Goal: Task Accomplishment & Management: Manage account settings

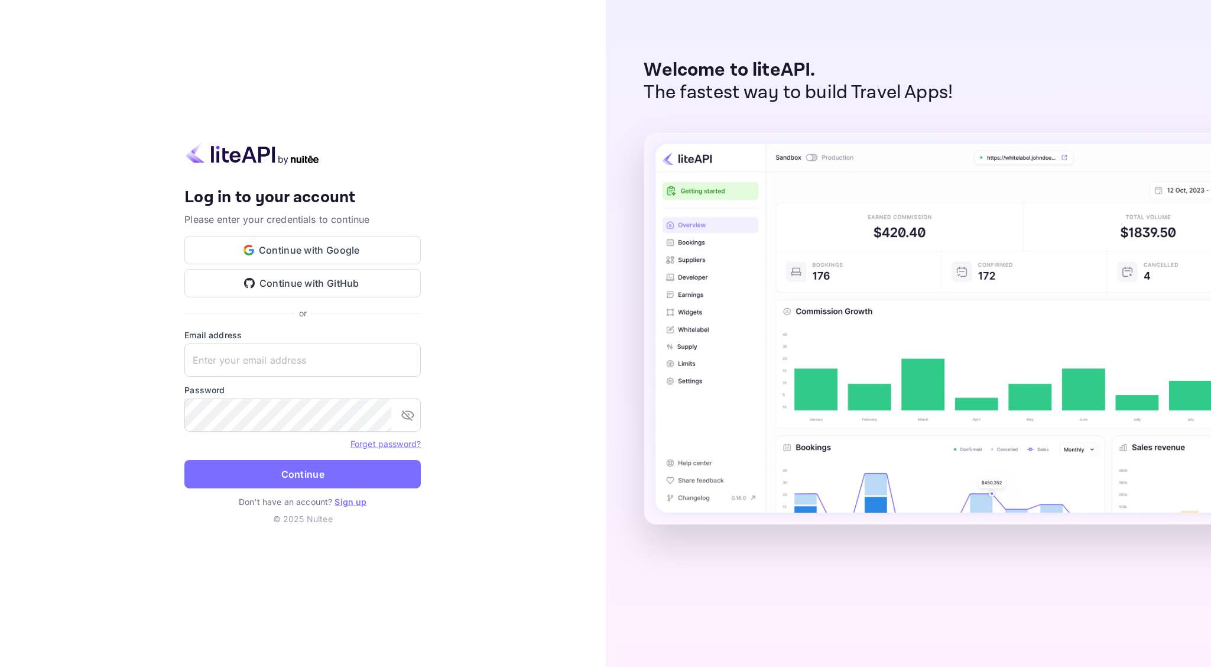
click at [556, 202] on div "Your account has been created successfully, a confirmation link has been sent t…" at bounding box center [303, 333] width 606 height 667
click at [325, 254] on button "Continue with Google" at bounding box center [302, 250] width 236 height 28
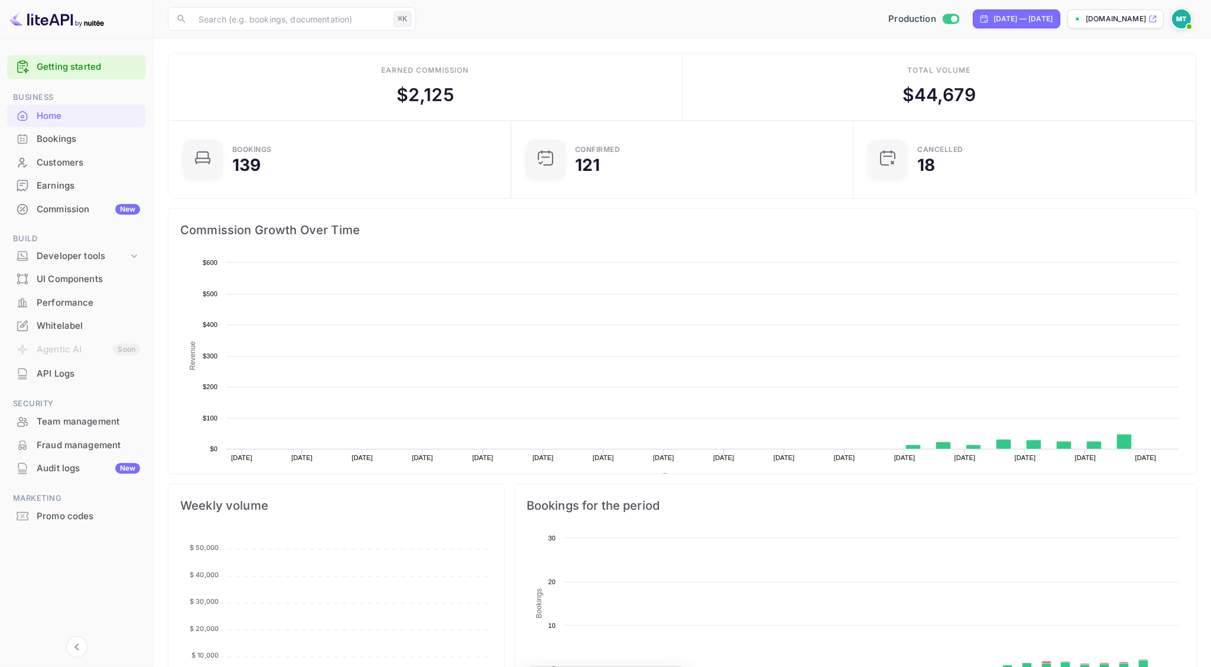
scroll to position [192, 335]
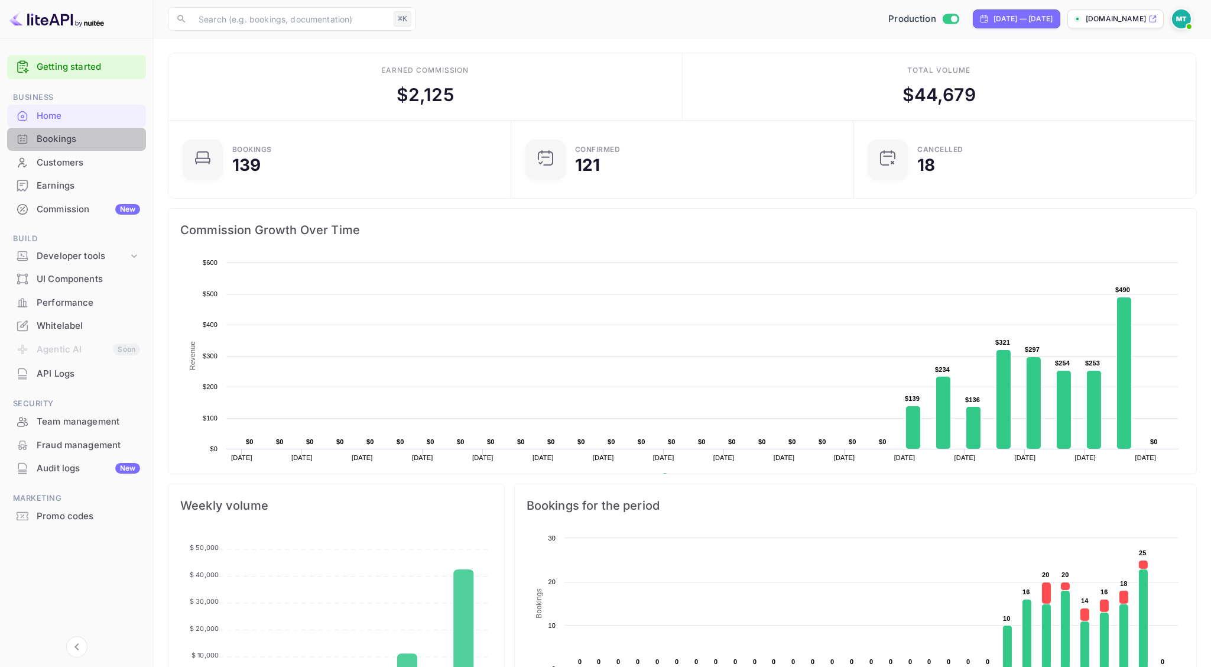
click at [69, 141] on div "Bookings" at bounding box center [88, 139] width 103 height 14
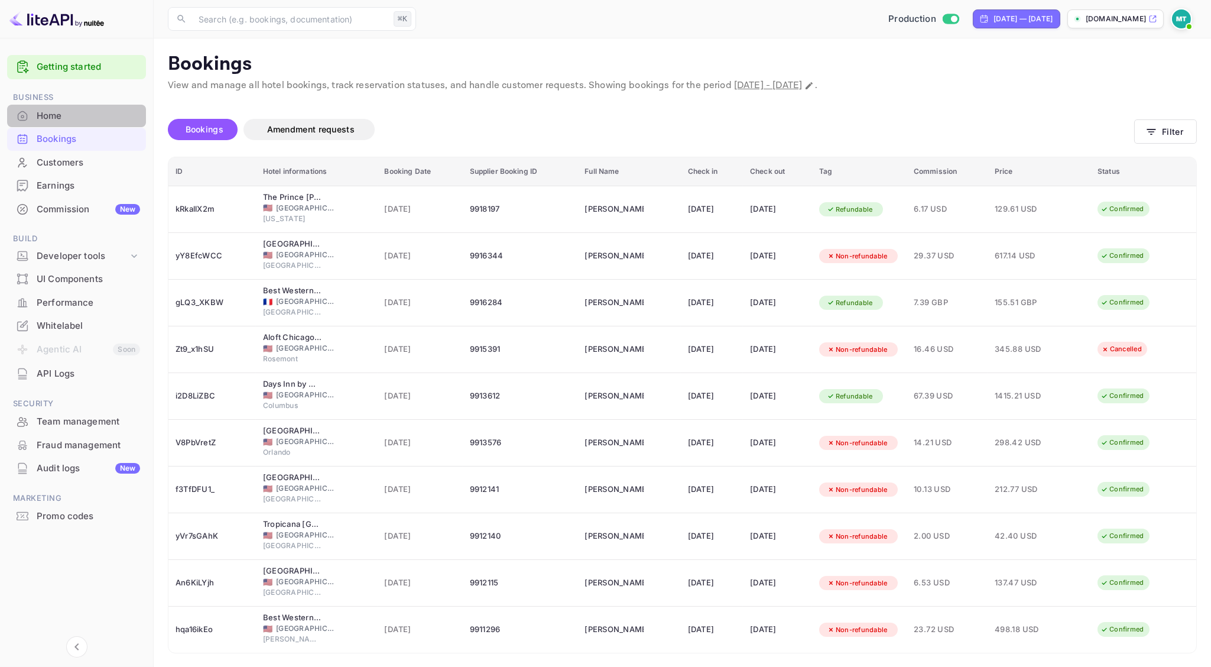
click at [71, 122] on div "Home" at bounding box center [88, 116] width 103 height 14
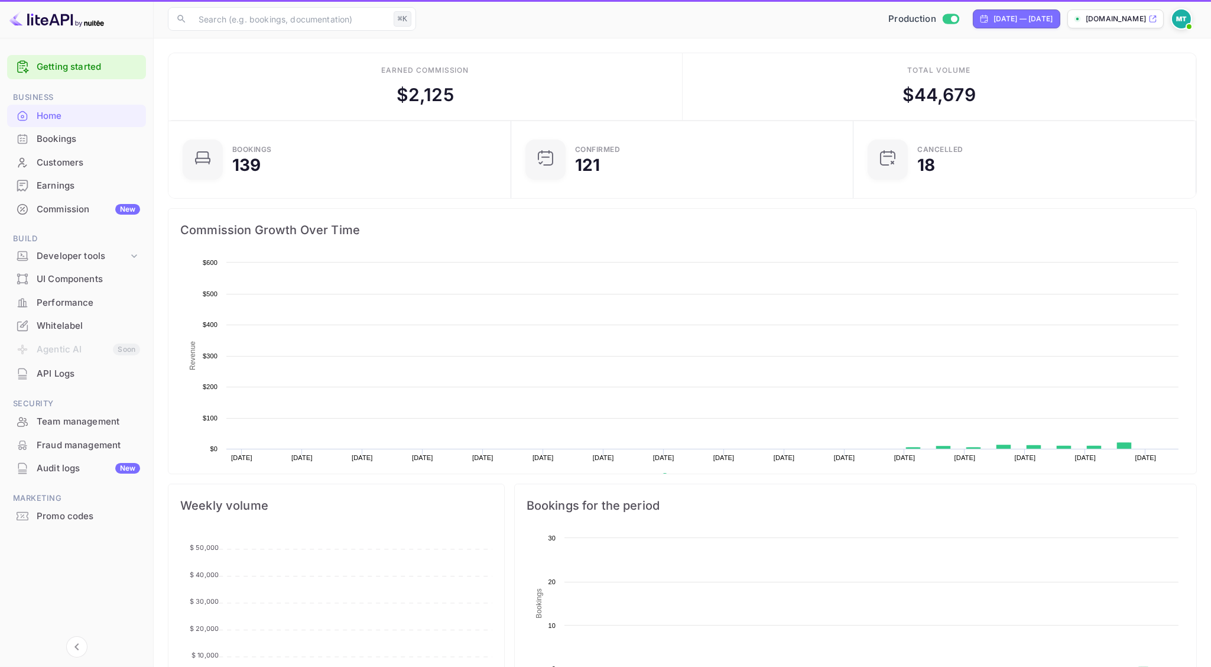
scroll to position [192, 335]
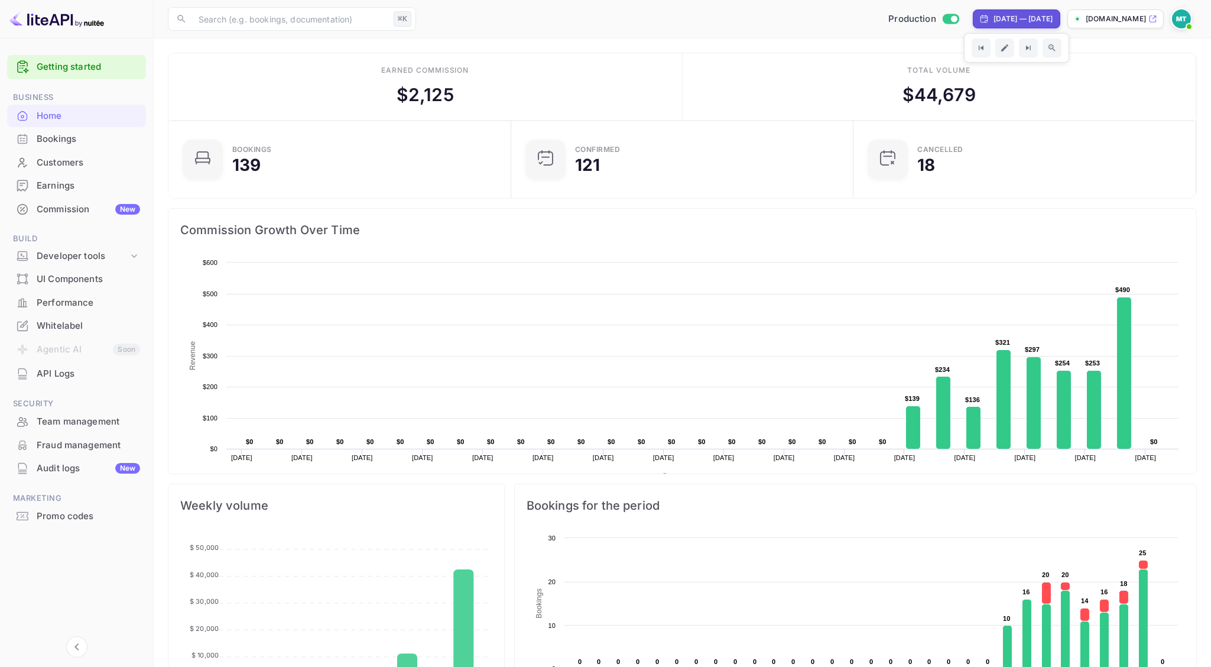
click at [1026, 11] on div "Sep 10, 2025 — Oct 10, 2025" at bounding box center [1017, 18] width 88 height 19
select select "8"
select select "2025"
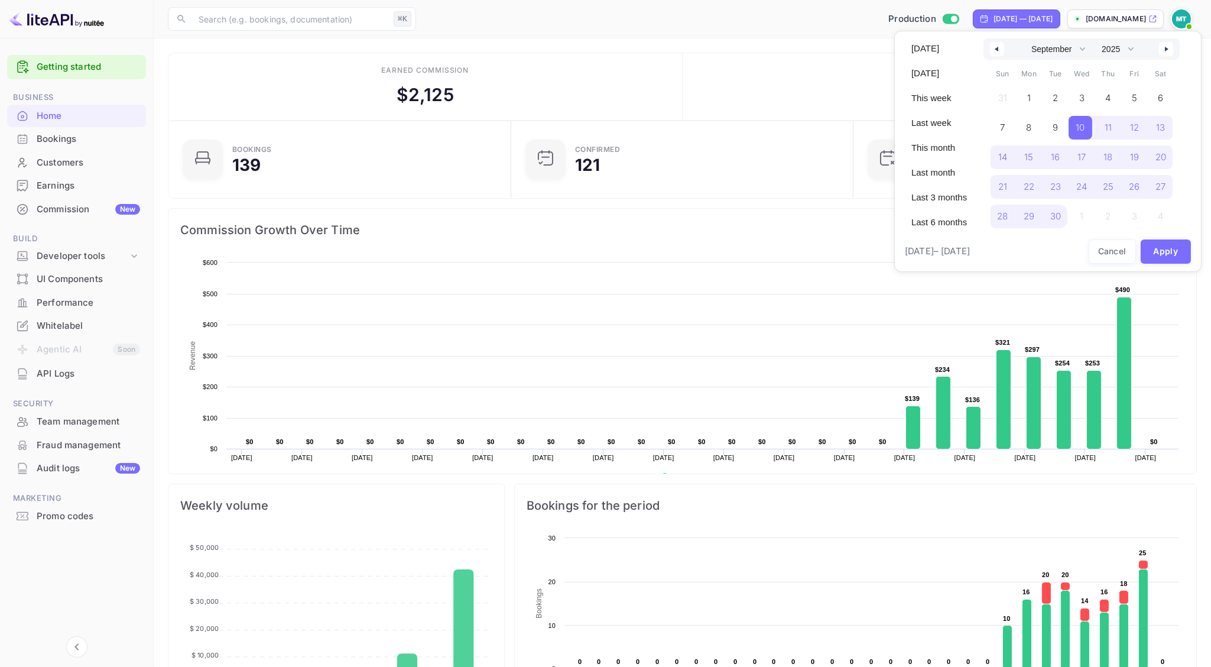
click at [1168, 48] on icon "button" at bounding box center [1168, 49] width 6 height 5
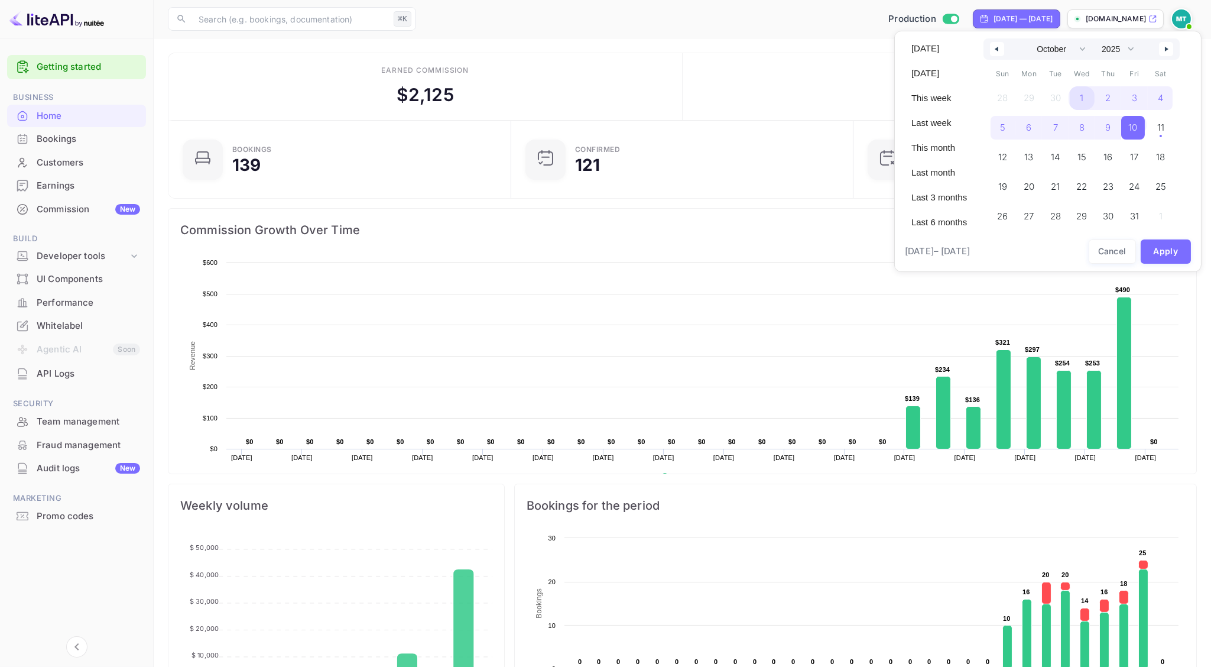
click at [1084, 102] on span "1" at bounding box center [1082, 98] width 27 height 24
click at [1159, 132] on span "11" at bounding box center [1159, 127] width 7 height 21
click at [1168, 249] on button "Apply" at bounding box center [1166, 251] width 51 height 24
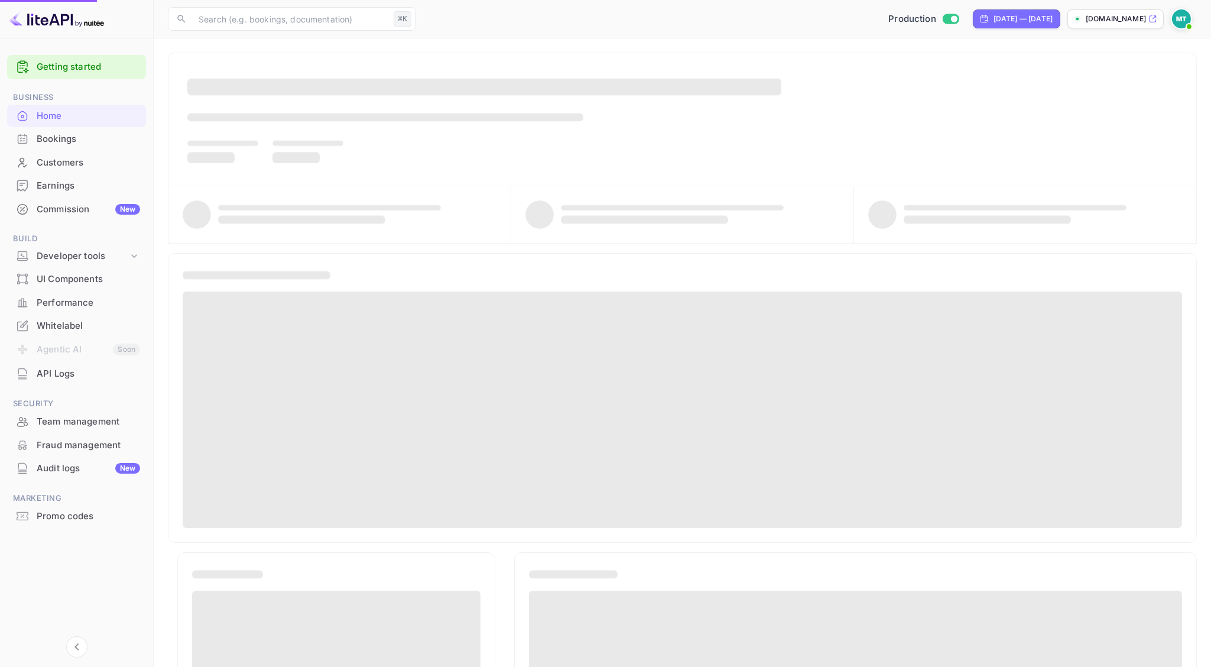
select select "8"
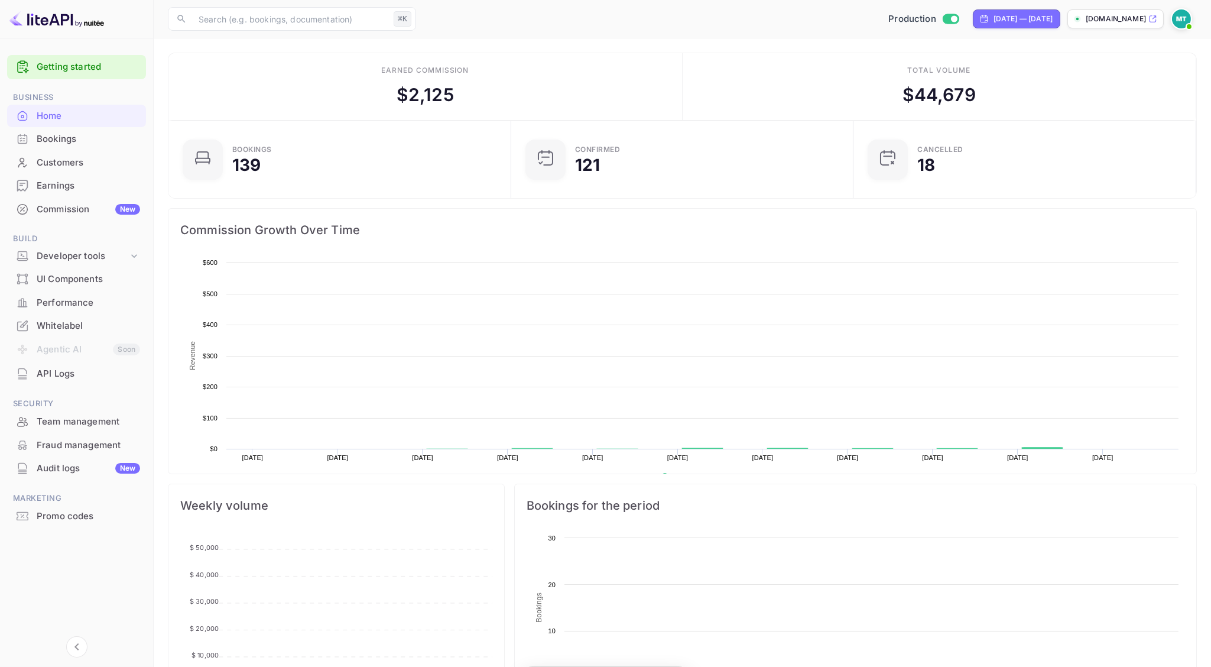
scroll to position [192, 335]
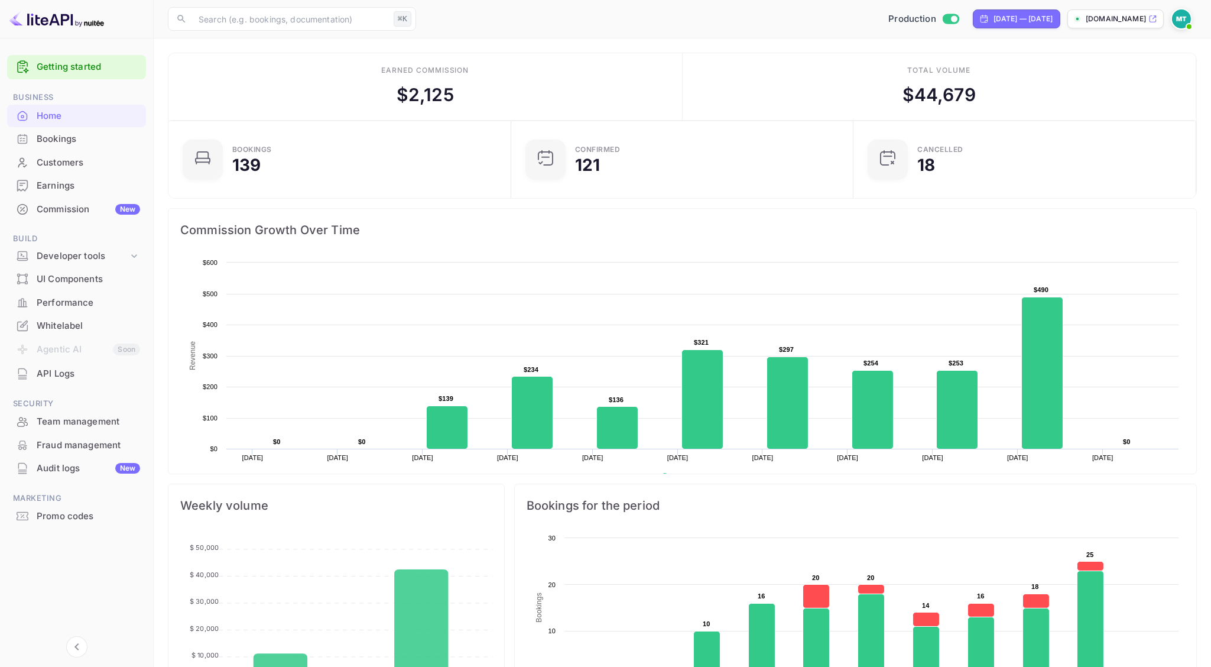
scroll to position [192, 335]
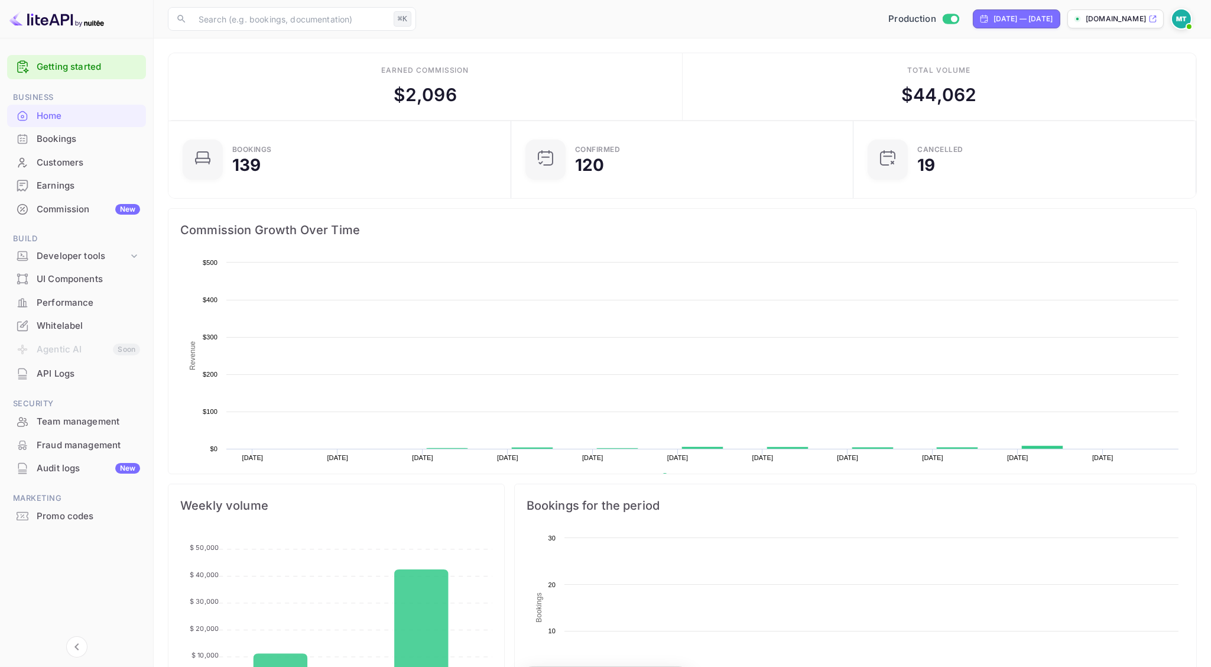
scroll to position [192, 335]
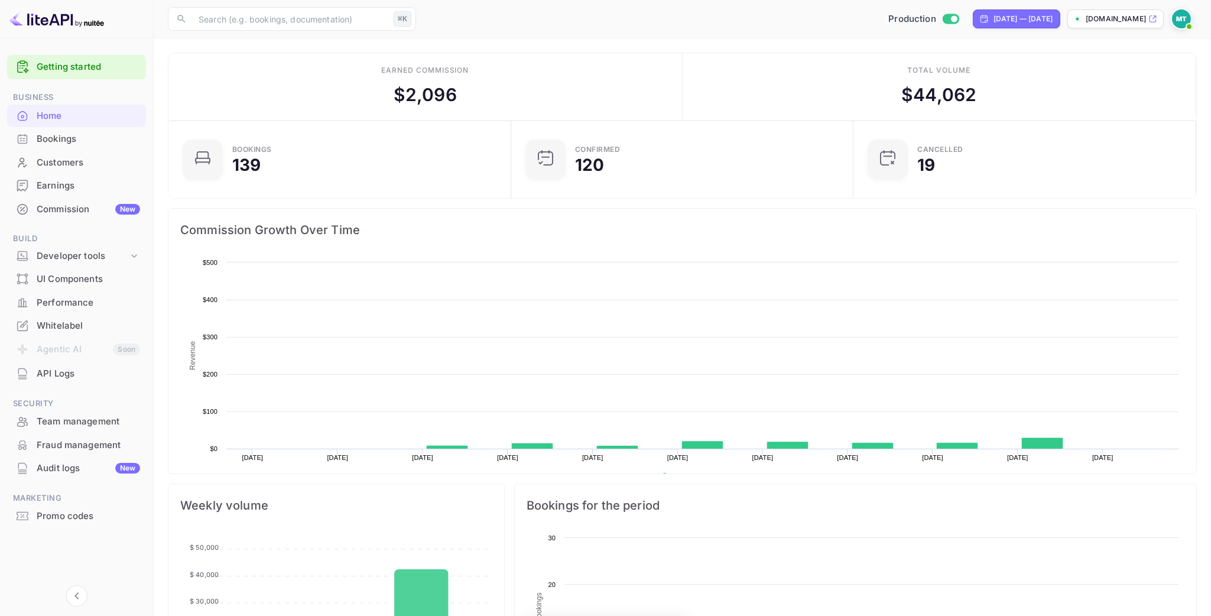
scroll to position [192, 335]
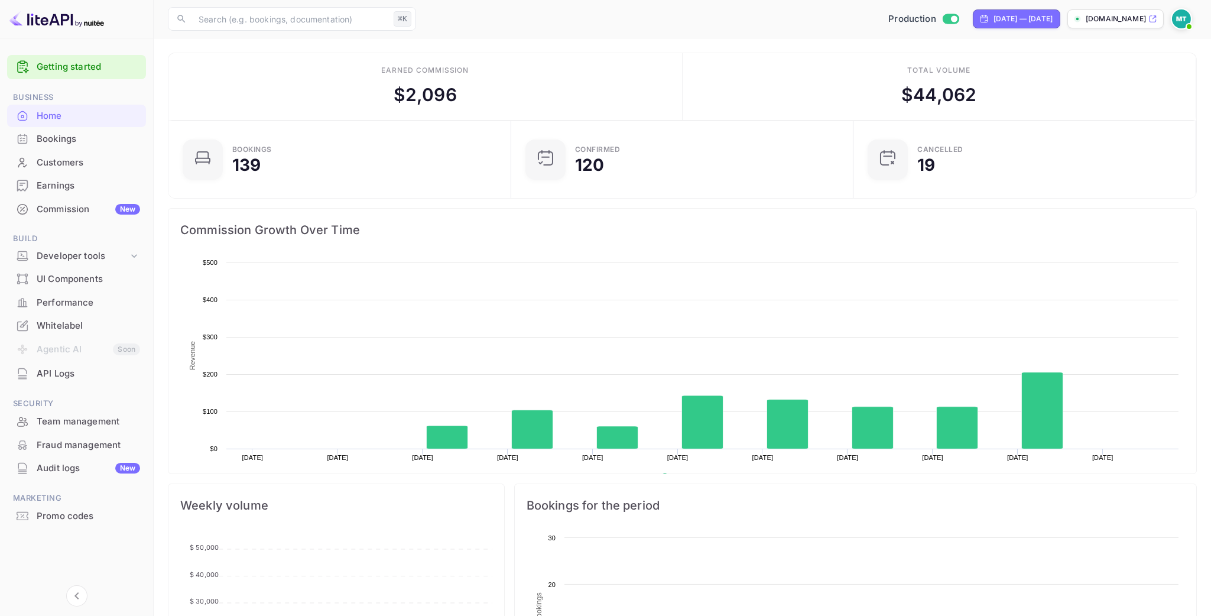
scroll to position [192, 335]
